Goal: Task Accomplishment & Management: Manage account settings

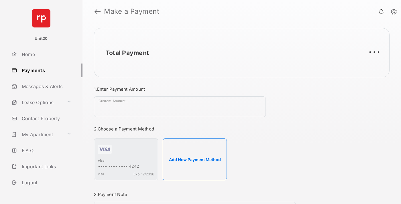
click at [45, 70] on link "Payments" at bounding box center [45, 71] width 73 height 14
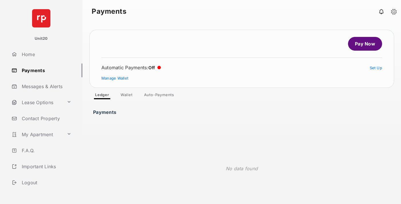
click at [159, 96] on link "Auto-Payments" at bounding box center [158, 95] width 39 height 7
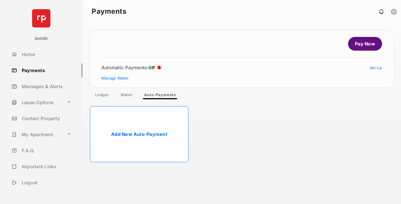
click at [139, 134] on link "Add New Auto-Payment" at bounding box center [139, 134] width 98 height 56
